Goal: Transaction & Acquisition: Purchase product/service

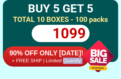
scroll to position [4174, 0]
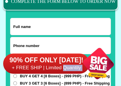
click at [41, 30] on input "Input full_name" at bounding box center [60, 26] width 100 height 17
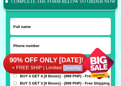
scroll to position [4514, 0]
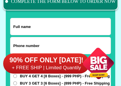
type input "09972084854"
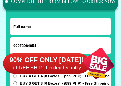
type input "[PERSON_NAME] [PERSON_NAME]"
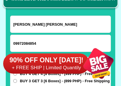
scroll to position [4516, 0]
click at [38, 43] on div "90% OFF ONLY [DATE]! + FREE SHIP | Limited Quantily" at bounding box center [62, 63] width 118 height 45
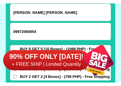
scroll to position [4531, 0]
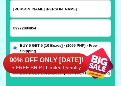
click at [48, 33] on input "09972084854" at bounding box center [60, 28] width 100 height 17
click at [44, 28] on input "Input phone_number" at bounding box center [60, 28] width 100 height 17
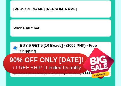
click at [46, 29] on input "Input phone_number" at bounding box center [60, 28] width 100 height 17
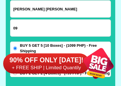
type input "0"
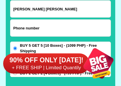
click at [43, 30] on input "Input phone_number" at bounding box center [60, 28] width 100 height 17
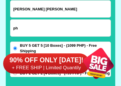
type input "p"
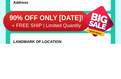
scroll to position [4592, 0]
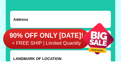
type input "Phone Number: [PHONE_NUMBER]"
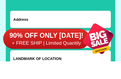
click at [33, 34] on div "90% OFF ONLY [DATE]! + FREE SHIP | Limited Quantily" at bounding box center [62, 56] width 118 height 45
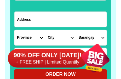
scroll to position [4607, 0]
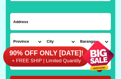
click at [35, 23] on input "Input address" at bounding box center [60, 21] width 100 height 17
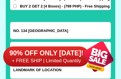
scroll to position [4597, 0]
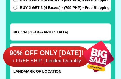
click at [70, 35] on div "90% OFF ONLY [DATE]! + FREE SHIP | Limited Quantily" at bounding box center [62, 56] width 118 height 45
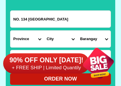
scroll to position [4610, 0]
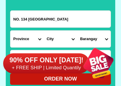
click at [16, 44] on div "90% OFF ONLY [DATE]! + FREE SHIP | Limited Quantily" at bounding box center [62, 63] width 118 height 45
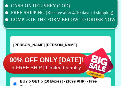
scroll to position [4490, 0]
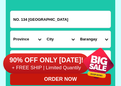
click at [19, 45] on div "90% OFF ONLY [DATE]! + FREE SHIP | Limited Quantily" at bounding box center [62, 63] width 118 height 45
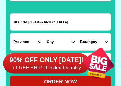
scroll to position [4607, 0]
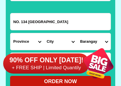
click at [70, 23] on input "NO. 134 [GEOGRAPHIC_DATA]" at bounding box center [60, 21] width 100 height 17
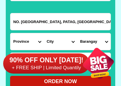
type input "NO. [GEOGRAPHIC_DATA], PATAG, [GEOGRAPHIC_DATA]"
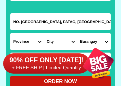
click button "submit" at bounding box center [0, 0] width 0 height 0
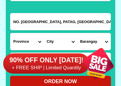
type input "Phone Number: [PHONE_NUMBER]"
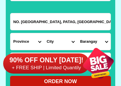
radio input "true"
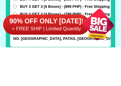
scroll to position [4555, 0]
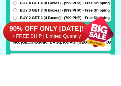
click at [111, 43] on div at bounding box center [98, 63] width 45 height 45
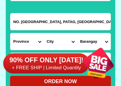
scroll to position [4608, 0]
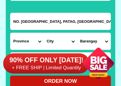
click at [86, 47] on div at bounding box center [98, 63] width 45 height 45
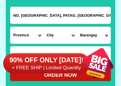
scroll to position [4614, 0]
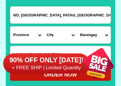
click at [110, 16] on input "NO. [GEOGRAPHIC_DATA], PATAG, [GEOGRAPHIC_DATA]" at bounding box center [60, 15] width 100 height 17
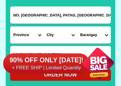
click button "submit" at bounding box center [0, 0] width 0 height 0
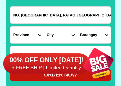
type input "Phone Number: [PHONE_NUMBER]"
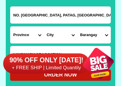
radio input "true"
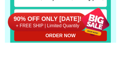
scroll to position [4611, 0]
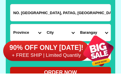
click at [24, 16] on input "NO. [GEOGRAPHIC_DATA], PATAG, [GEOGRAPHIC_DATA]" at bounding box center [60, 18] width 100 height 17
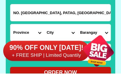
click at [24, 17] on input "NO. [GEOGRAPHIC_DATA], PATAG, [GEOGRAPHIC_DATA]" at bounding box center [60, 18] width 100 height 17
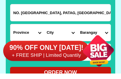
click at [110, 14] on input "NO. [GEOGRAPHIC_DATA], PATAG, [GEOGRAPHIC_DATA]" at bounding box center [60, 18] width 100 height 17
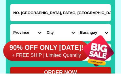
click at [111, 13] on input "NO. [GEOGRAPHIC_DATA], PATAG, [GEOGRAPHIC_DATA]" at bounding box center [60, 18] width 100 height 17
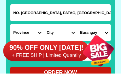
click at [110, 14] on input "NO. [GEOGRAPHIC_DATA], PATAG, [GEOGRAPHIC_DATA]" at bounding box center [60, 18] width 100 height 17
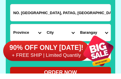
click at [110, 11] on input "NO. [GEOGRAPHIC_DATA], PATAG, [GEOGRAPHIC_DATA]" at bounding box center [60, 18] width 100 height 17
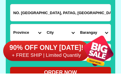
click at [109, 12] on input "NO. [GEOGRAPHIC_DATA], PATAG, [GEOGRAPHIC_DATA]" at bounding box center [60, 18] width 100 height 17
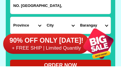
type input "NO. [GEOGRAPHIC_DATA],"
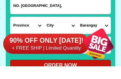
click at [40, 34] on div "90% OFF ONLY [DATE]! + FREE SHIP | Limited Quantily" at bounding box center [62, 56] width 118 height 45
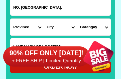
scroll to position [4622, 0]
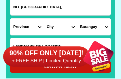
click at [40, 28] on select "Province [GEOGRAPHIC_DATA] [GEOGRAPHIC_DATA] [GEOGRAPHIC_DATA] [GEOGRAPHIC_DATA…" at bounding box center [26, 26] width 33 height 17
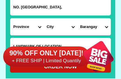
select select "63_386"
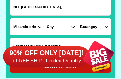
click at [73, 28] on select "City Alubijid [GEOGRAPHIC_DATA] [GEOGRAPHIC_DATA] [GEOGRAPHIC_DATA] [GEOGRAPHIC…" at bounding box center [60, 26] width 33 height 17
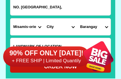
select select "63_386807"
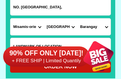
click at [107, 28] on select "Barangay Agusan Baikingon [GEOGRAPHIC_DATA] Balulang Barangay 1 (pob.) Barangay…" at bounding box center [93, 26] width 33 height 17
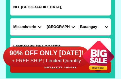
select select "63_3868078561"
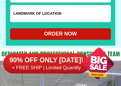
scroll to position [4656, 0]
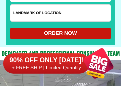
click at [66, 14] on input "Input LANDMARKOFLOCATION" at bounding box center [60, 13] width 100 height 17
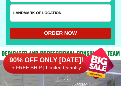
click at [17, 18] on input "Input LANDMARKOFLOCATION" at bounding box center [60, 13] width 100 height 17
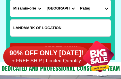
scroll to position [4641, 0]
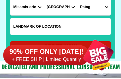
click at [63, 27] on input "Input LANDMARKOFLOCATION" at bounding box center [60, 28] width 100 height 17
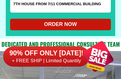
scroll to position [4665, 0]
type input "7TH HOUSE FROM 7/11 COMMERCIAL BUILDING)"
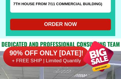
click at [75, 26] on div "ORDER NOW" at bounding box center [60, 25] width 101 height 8
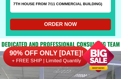
type input "NO. [GEOGRAPHIC_DATA],"
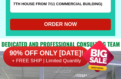
type input "7TH HOUSE FROM 7/11 COMMERCIAL BUILDING)"
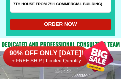
radio input "true"
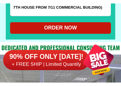
scroll to position [4537, 0]
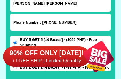
click at [70, 24] on input "Phone Number: [PHONE_NUMBER]" at bounding box center [60, 22] width 100 height 17
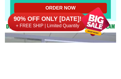
scroll to position [4641, 0]
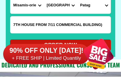
click at [105, 23] on input "7TH HOUSE FROM 7/11 COMMERCIAL BUILDING)" at bounding box center [60, 27] width 100 height 17
click at [103, 26] on input "7TH HOUSE FROM 7/11 COMMERCIAL BUILDING)" at bounding box center [60, 27] width 100 height 17
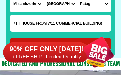
click at [103, 24] on input "7TH HOUSE FROM 7/11 COMMERCIAL BUILDING)" at bounding box center [60, 27] width 100 height 17
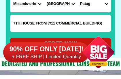
click at [105, 24] on input "7TH HOUSE FROM 7/11 COMMERCIAL BUILDING)" at bounding box center [60, 27] width 100 height 17
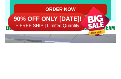
scroll to position [4642, 0]
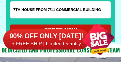
click at [15, 18] on input "7TH HOUSE FROM 7/11 COMMERCIAL BUILDING" at bounding box center [60, 26] width 100 height 17
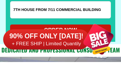
click button "submit" at bounding box center [0, 0] width 0 height 0
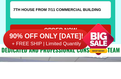
type input "7TH HOUSE FROM 7/11 COMMERCIAL BUILDING"
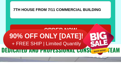
radio input "true"
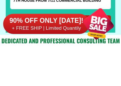
scroll to position [4629, 0]
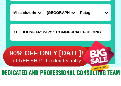
click at [15, 41] on div "90% OFF ONLY [DATE]! + FREE SHIP | Limited Quantily" at bounding box center [62, 63] width 118 height 45
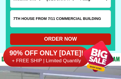
scroll to position [4650, 0]
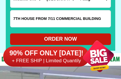
click at [76, 39] on div at bounding box center [98, 56] width 45 height 45
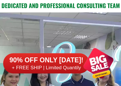
scroll to position [4704, 0]
